Goal: Transaction & Acquisition: Subscribe to service/newsletter

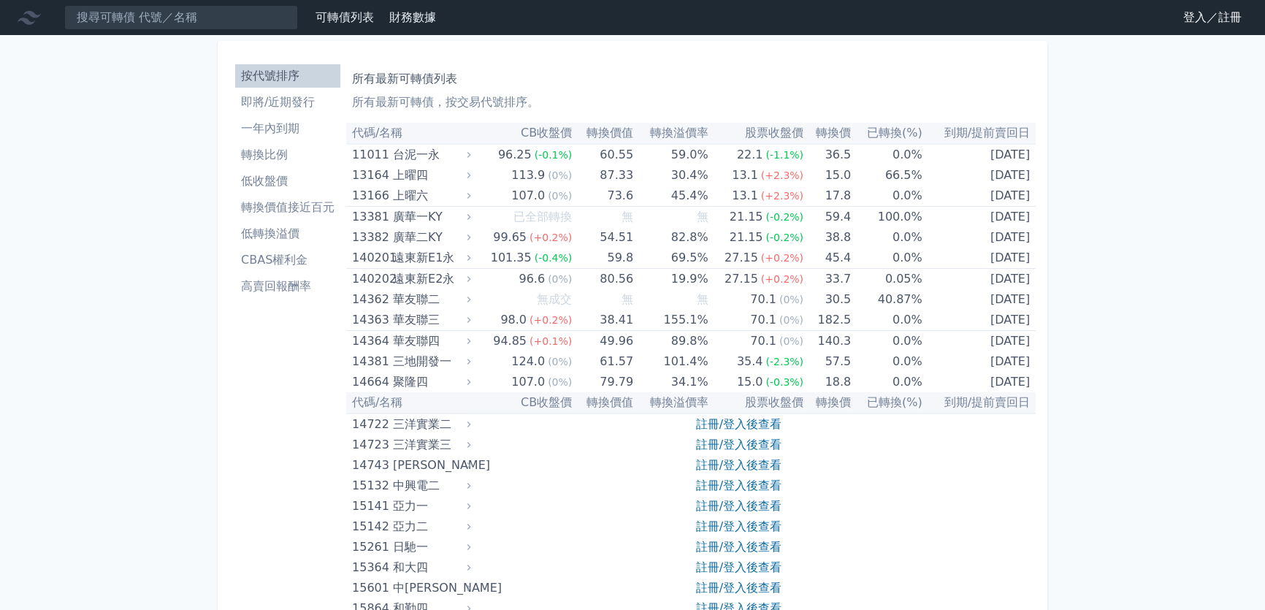
click at [1212, 23] on link "登入／註冊" at bounding box center [1212, 17] width 82 height 23
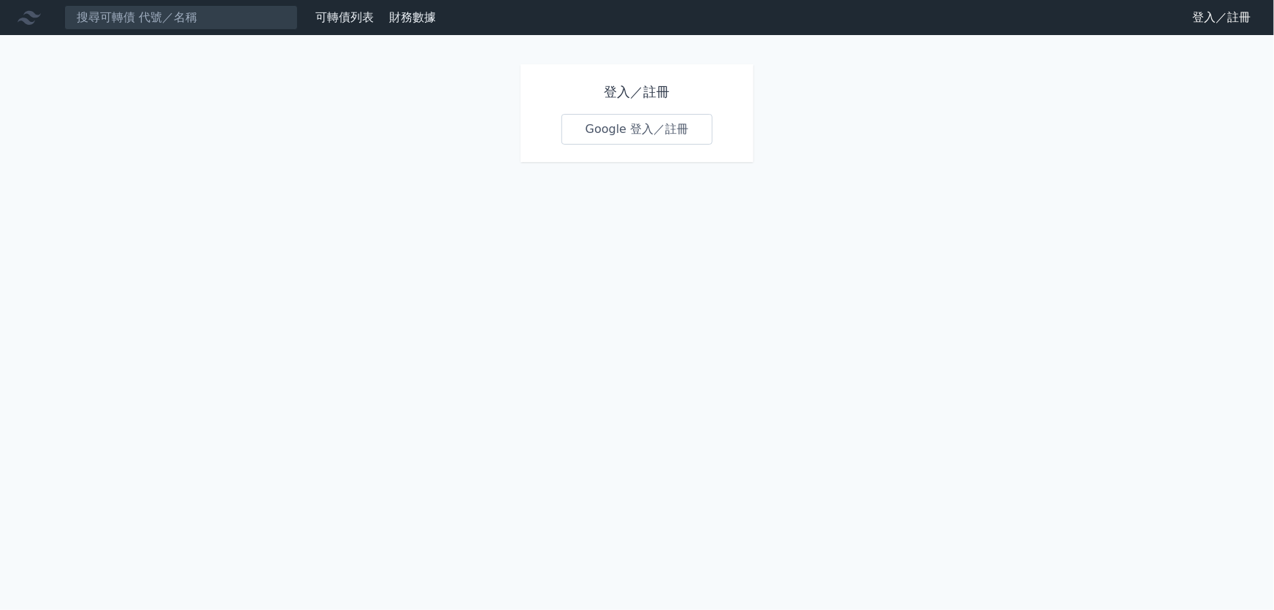
click at [637, 134] on link "Google 登入／註冊" at bounding box center [638, 129] width 152 height 31
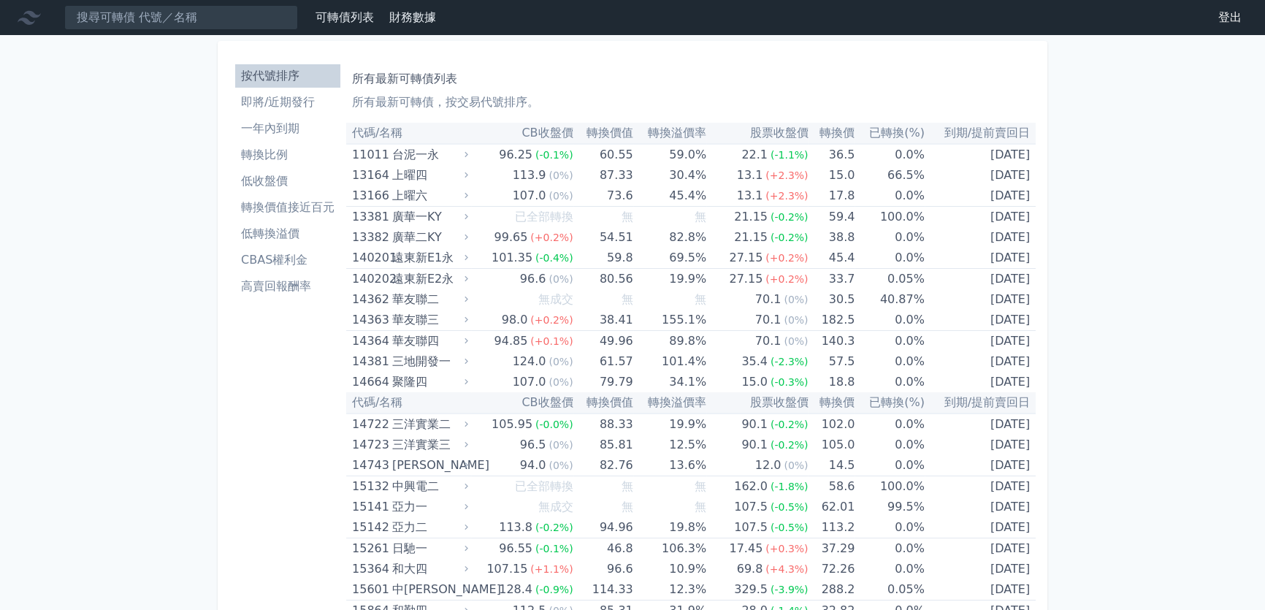
click at [272, 88] on ul "按代號排序 即將/近期發行 一年內到期 轉換比例 低收盤價 轉換價值接近百元 低轉換溢價 CBAS權利金 高賣回報酬率" at bounding box center [287, 181] width 105 height 234
click at [272, 96] on li "即將/近期發行" at bounding box center [287, 102] width 105 height 18
